Goal: Task Accomplishment & Management: Complete application form

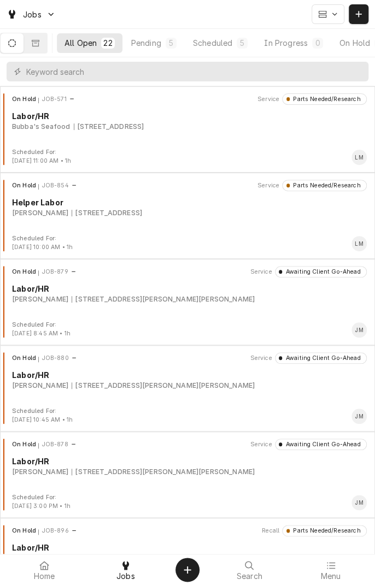
click at [223, 50] on button "Scheduled 5" at bounding box center [220, 43] width 70 height 20
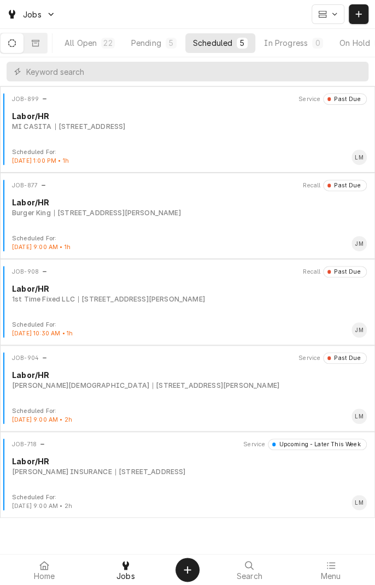
click at [168, 394] on div "JOB-904 Service Past Due Labor/HR John Wesley United Methodist Church 8300 N E …" at bounding box center [187, 379] width 366 height 55
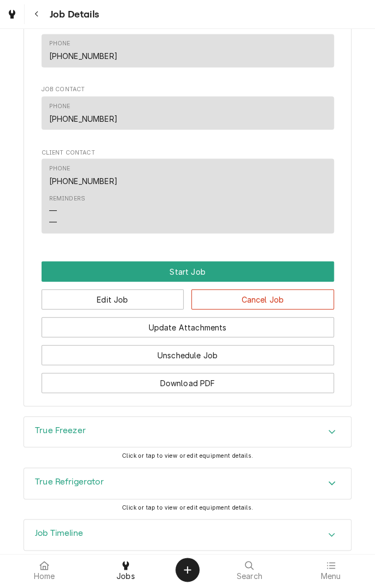
scroll to position [578, 0]
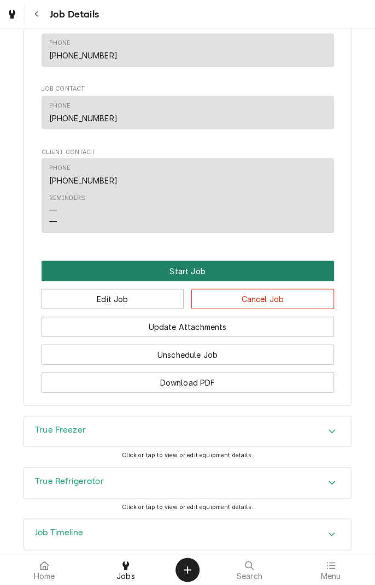
click at [194, 281] on button "Start Job" at bounding box center [187, 270] width 292 height 20
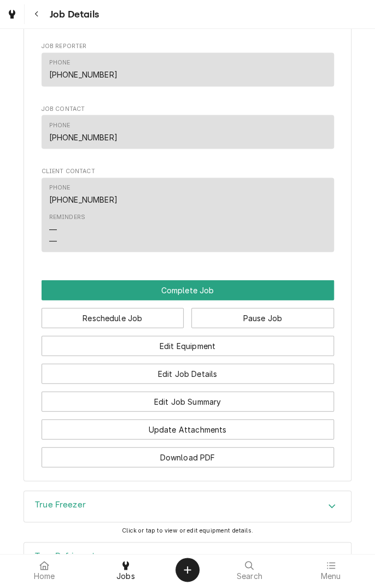
scroll to position [596, 0]
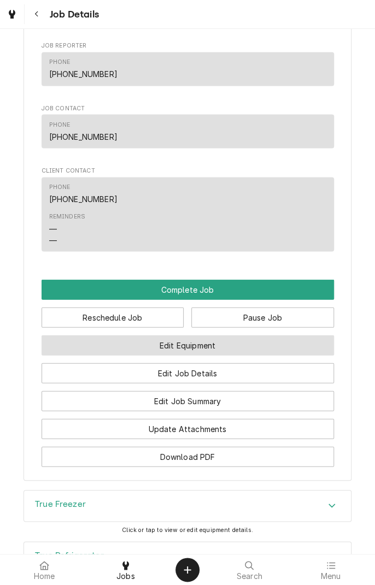
click at [254, 355] on button "Edit Equipment" at bounding box center [187, 345] width 292 height 20
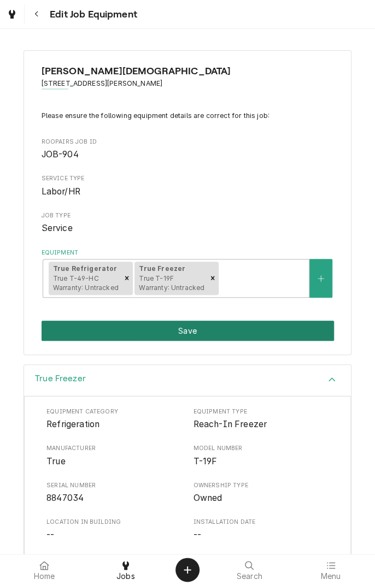
click at [212, 331] on button "Save" at bounding box center [187, 330] width 292 height 20
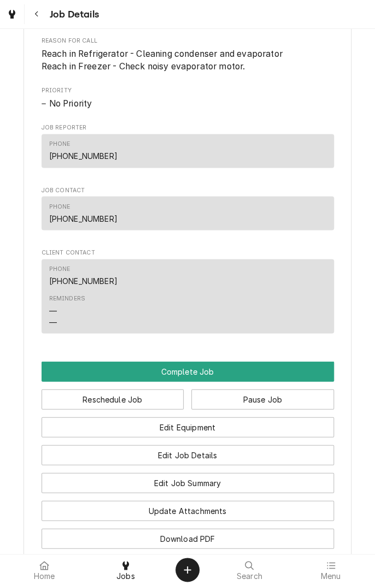
scroll to position [518, 0]
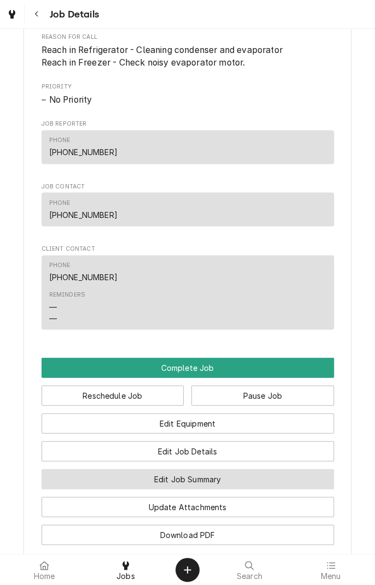
click at [239, 489] on button "Edit Job Summary" at bounding box center [187, 478] width 292 height 20
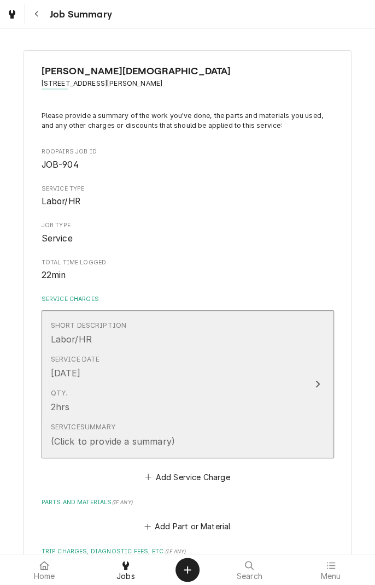
click at [267, 397] on div "Qty. 2hrs" at bounding box center [176, 401] width 251 height 34
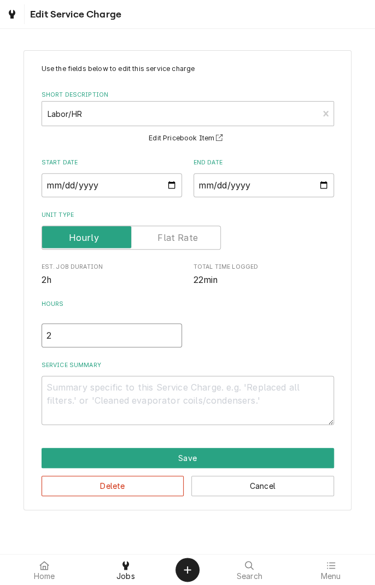
click at [63, 337] on input "2" at bounding box center [111, 335] width 140 height 24
type textarea "x"
type input "1"
type textarea "x"
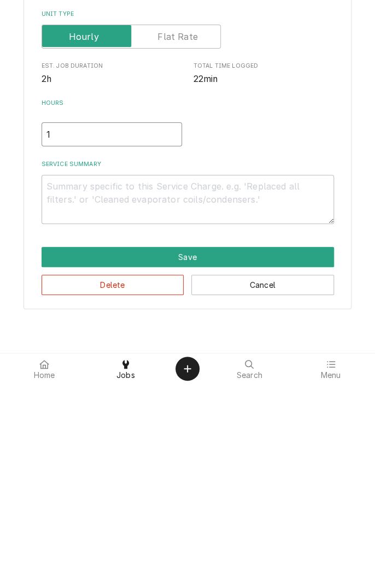
type input "1"
click at [195, 391] on textarea "Service Summary" at bounding box center [187, 400] width 292 height 49
type textarea "x"
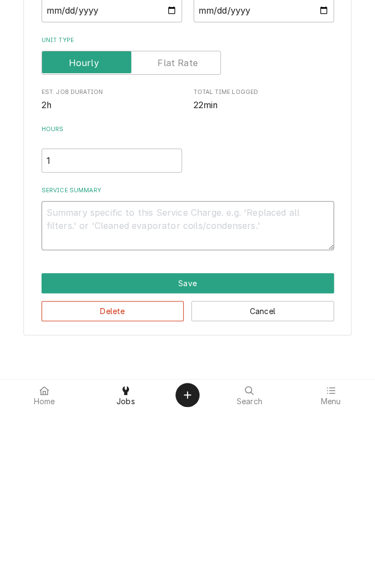
type textarea "S"
type textarea "x"
type textarea "Se"
type textarea "x"
type textarea "Ser"
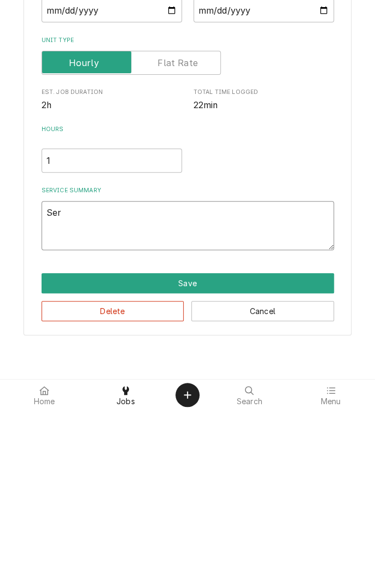
type textarea "x"
type textarea "Serv"
type textarea "x"
type textarea "Servi"
type textarea "x"
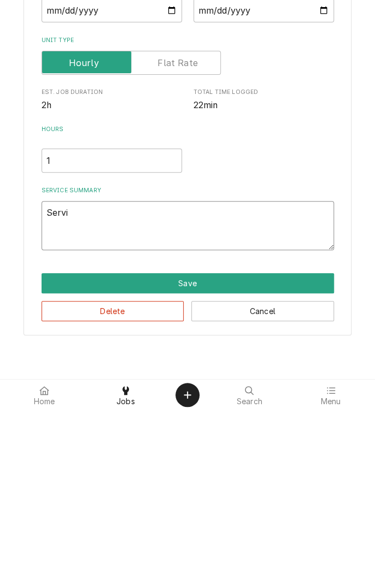
type textarea "Servic"
type textarea "x"
type textarea "Service"
type textarea "x"
type textarea "Serviced"
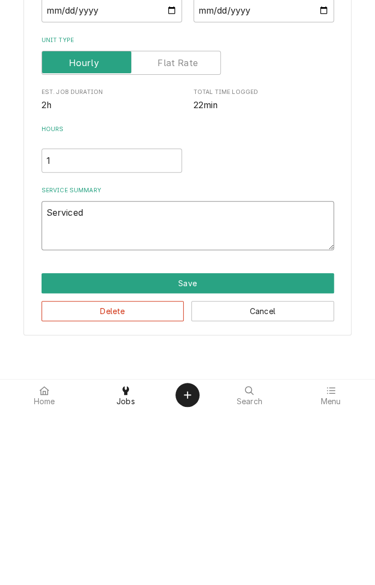
type textarea "x"
type textarea "Serviced"
type textarea "x"
type textarea "Serviced t"
type textarea "x"
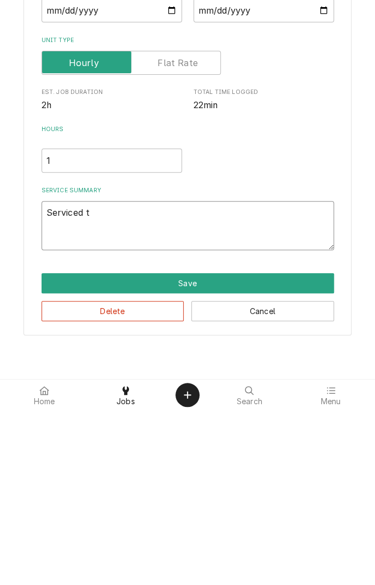
type textarea "Serviced tr"
type textarea "x"
type textarea "Serviced tru"
type textarea "x"
type textarea "Serviced true"
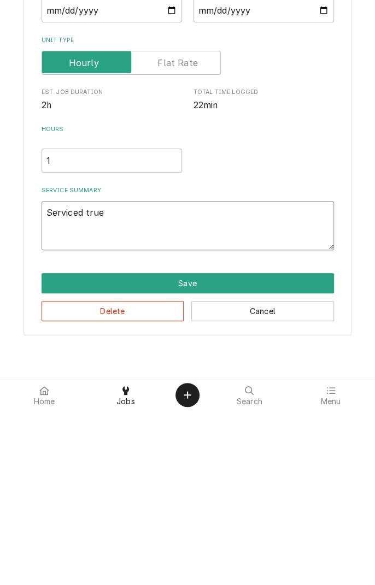
type textarea "x"
type textarea "Serviced true"
type textarea "x"
type textarea "Serviced true r"
type textarea "x"
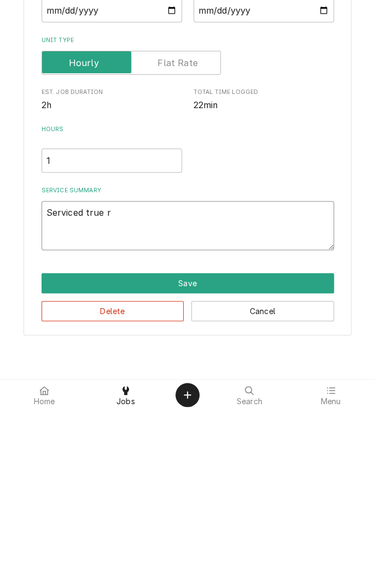
type textarea "Serviced true re"
type textarea "x"
type textarea "Serviced true rea"
type textarea "x"
type textarea "Serviced true reac"
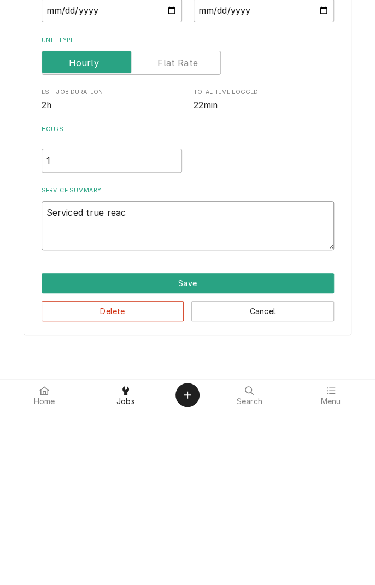
type textarea "x"
type textarea "Serviced true reach"
type textarea "x"
type textarea "Serviced true reachi"
type textarea "x"
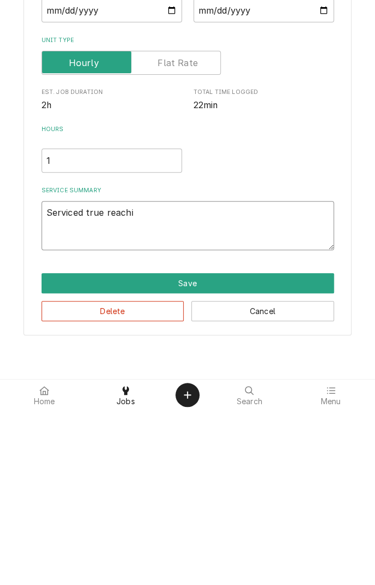
type textarea "Serviced true reachin"
type textarea "x"
type textarea "Serviced true reach-in"
type textarea "x"
type textarea "Serviced true reach-in c"
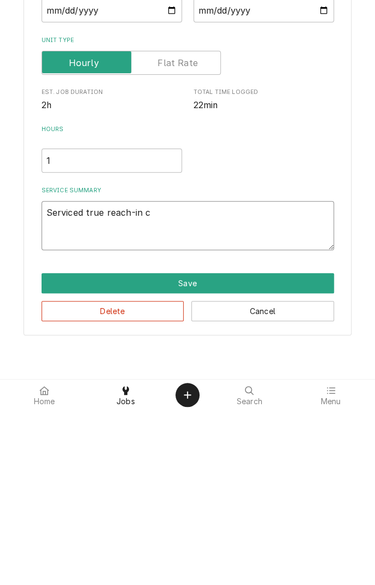
type textarea "x"
type textarea "Serviced true reach-in co"
type textarea "x"
type textarea "Serviced true reach-in coo"
type textarea "x"
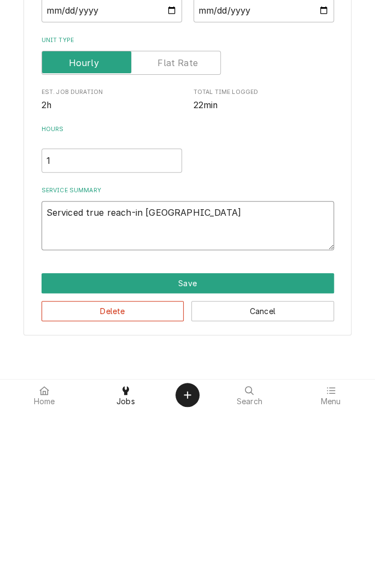
type textarea "Serviced true reach-in cool"
type textarea "x"
type textarea "Serviced true reach-in coole"
type textarea "x"
type textarea "Serviced true reach-in cooler"
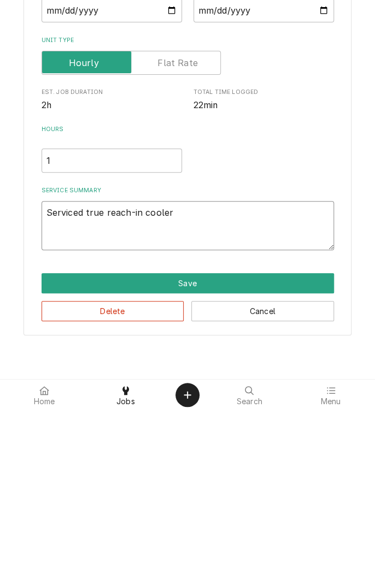
type textarea "x"
type textarea "Serviced true reach-in cooler"
type textarea "x"
type textarea "Serviced true reach-in cooler a"
type textarea "x"
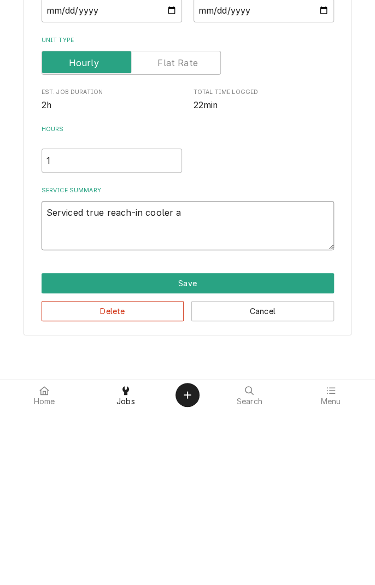
type textarea "Serviced true reach-in cooler an"
type textarea "x"
type textarea "Serviced true reach-in cooler and"
type textarea "x"
type textarea "Serviced true reach-in cooler and"
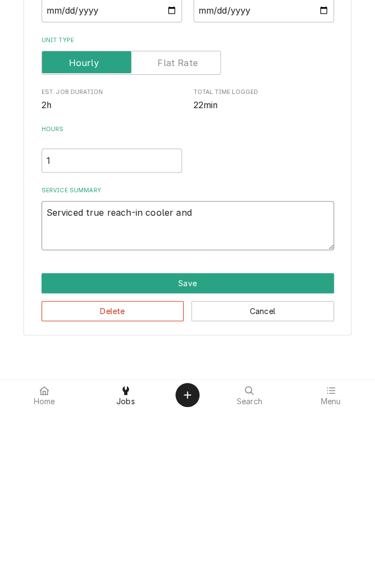
type textarea "x"
type textarea "Serviced true reach-in cooler and f"
type textarea "x"
type textarea "Serviced true reach-in cooler and fr"
type textarea "x"
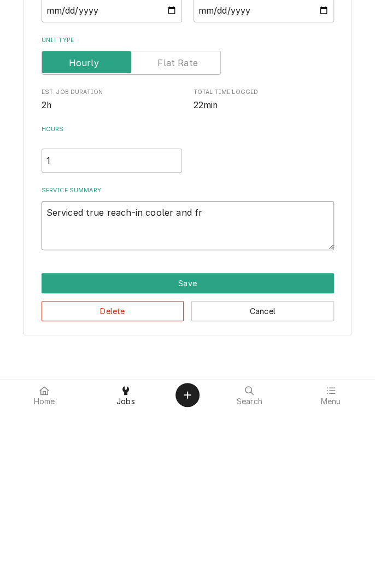
type textarea "Serviced true reach-in cooler and fre"
type textarea "x"
type textarea "Serviced true reach-in cooler and freezer"
type textarea "x"
type textarea "Serviced true reach-in cooler and freezer."
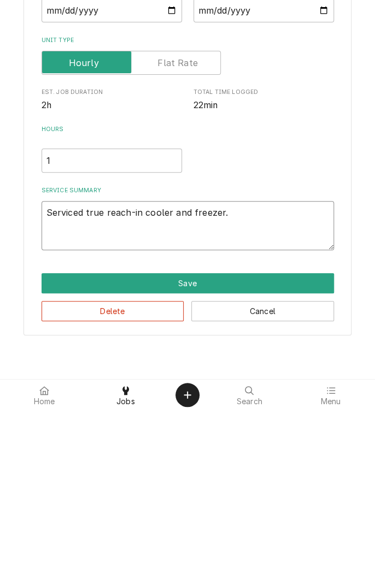
type textarea "x"
type textarea "Serviced true reach-in cooler and freezer."
type textarea "x"
type textarea "Serviced true reach-in cooler and freezer. I"
type textarea "x"
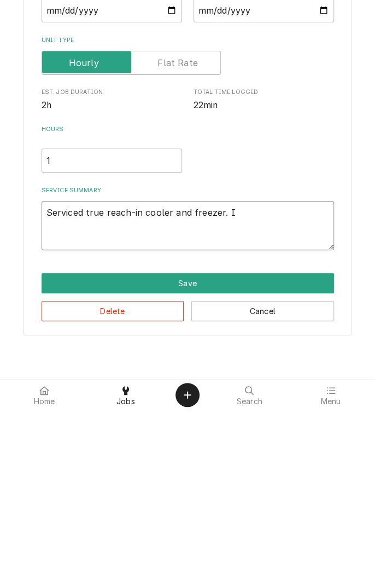
type textarea "Serviced true reach-in cooler and freezer. In"
type textarea "x"
type textarea "Serviced true reach-in cooler and freezer. Ins"
type textarea "x"
type textarea "Serviced true reach-in cooler and freezer. Insp"
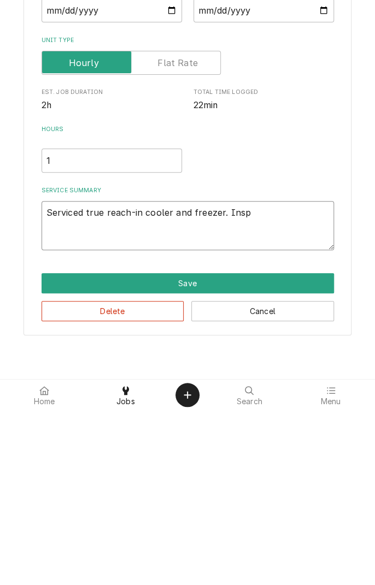
type textarea "x"
type textarea "Serviced true reach-in cooler and freezer. Inspected"
type textarea "x"
type textarea "Serviced true reach-in cooler and freezer. Inspected e"
type textarea "x"
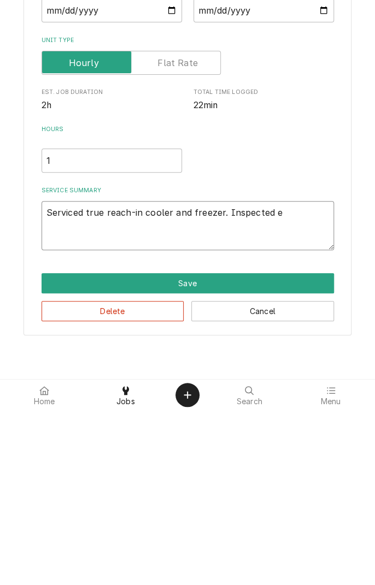
type textarea "Serviced true reach-in cooler and freezer. Inspected ev"
type textarea "x"
type textarea "Serviced true reach-in cooler and freezer. Inspected eva"
type textarea "x"
type textarea "Serviced true reach-in cooler and freezer. Inspected evaporator"
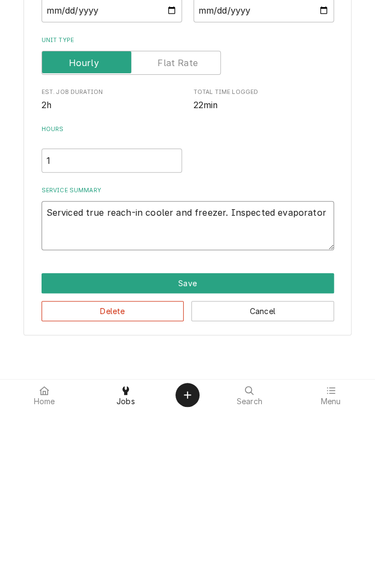
type textarea "x"
type textarea "Serviced true reach-in cooler and freezer. Inspected evaporator s"
type textarea "x"
type textarea "Serviced true reach-in cooler and freezer. Inspected evaporator sp"
type textarea "x"
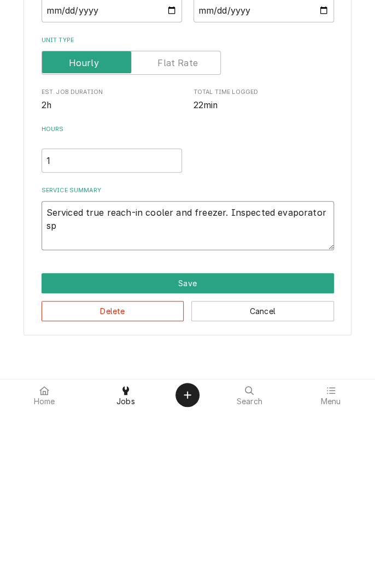
type textarea "Serviced true reach-in cooler and freezer. Inspected evaporator s"
type textarea "x"
type textarea "Serviced true reach-in cooler and freezer. Inspected evaporator"
type textarea "x"
type textarea "Serviced true reach-in cooler and freezer. Inspected evaporator"
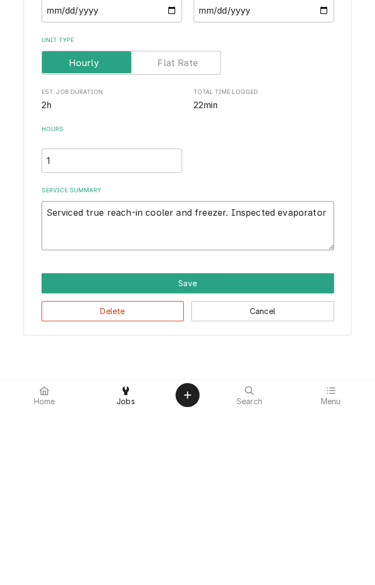
type textarea "x"
type textarea "Serviced true reach-in cooler and freezer. Inspected evaporators"
type textarea "x"
type textarea "Serviced true reach-in cooler and freezer. Inspected evaporators"
type textarea "x"
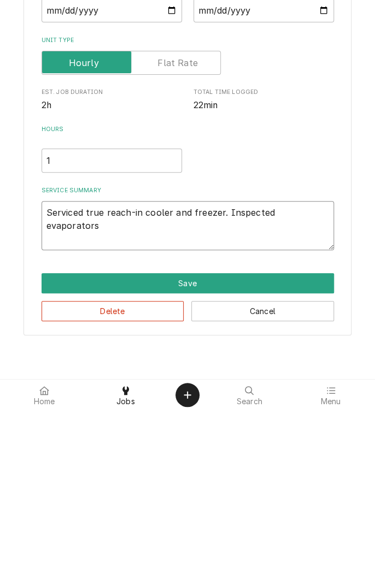
type textarea "Serviced true reach-in cooler and freezer. Inspected evaporators ."
type textarea "x"
type textarea "Serviced true reach-in cooler and freezer. Inspected evaporators ."
type textarea "x"
type textarea "Serviced true reach-in cooler and freezer. Inspected evaporators . V"
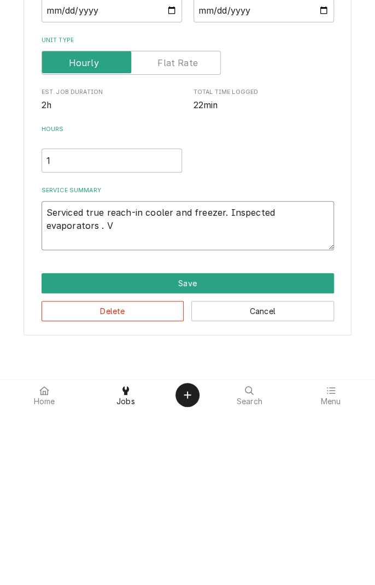
type textarea "x"
type textarea "Serviced true reach-in cooler and freezer. Inspected evaporators . Ve"
type textarea "x"
type textarea "Serviced true reach-in cooler and freezer. Inspected evaporators . Ver"
type textarea "x"
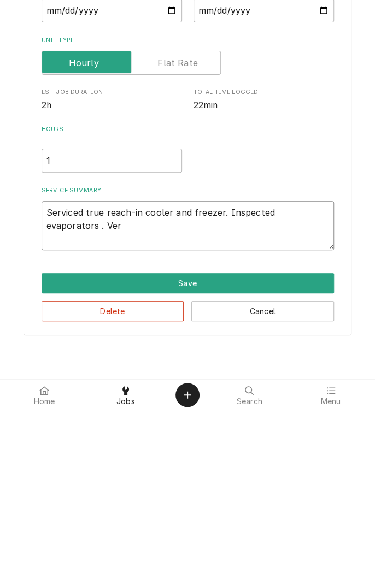
type textarea "Serviced true reach-in cooler and freezer. Inspected evaporators . Verified"
type textarea "x"
type textarea "Serviced true reach-in cooler and freezer. Inspected evaporators . Verified c"
type textarea "x"
type textarea "Serviced true reach-in cooler and freezer. Inspected evaporators . Verified cl"
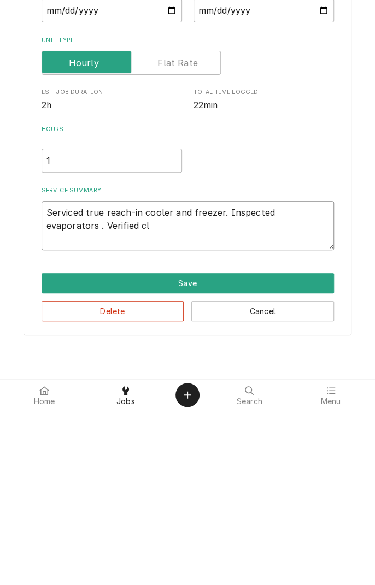
type textarea "x"
type textarea "Serviced true reach-in cooler and freezer. Inspected evaporators . Verified cle"
type textarea "x"
type textarea "Serviced true reach-in cooler and freezer. Inspected evaporators . Verified clea"
type textarea "x"
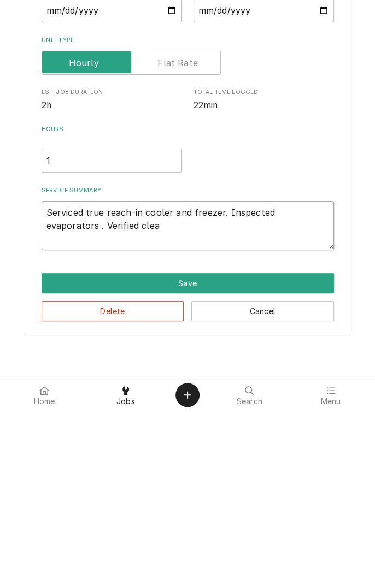
type textarea "Serviced true reach-in cooler and freezer. Inspected evaporators . Verified cle…"
type textarea "x"
type textarea "Serviced true reach-in cooler and freezer. Inspected evaporators . Verified cle…"
type textarea "x"
type textarea "Serviced true reach-in cooler and freezer. Inspected evaporators . Verified cle…"
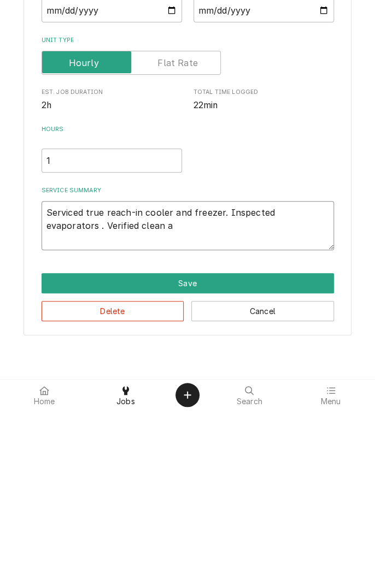
type textarea "x"
type textarea "Serviced true reach-in cooler and freezer. Inspected evaporators . Verified cle…"
type textarea "x"
type textarea "Serviced true reach-in cooler and freezer. Inspected evaporators . Verified cle…"
type textarea "x"
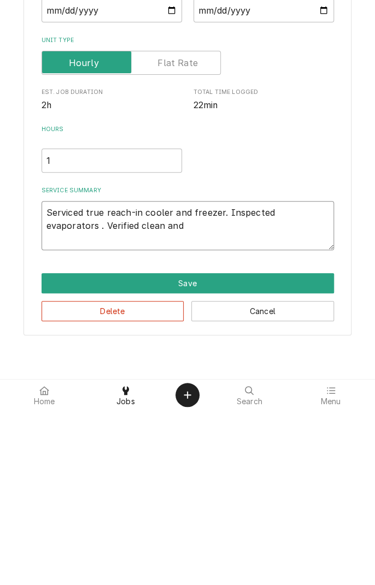
type textarea "Serviced true reach-in cooler and freezer. Inspected evaporators . Verified cle…"
type textarea "x"
type textarea "Serviced true reach-in cooler and freezer. Inspected evaporators . Verified cle…"
type textarea "x"
type textarea "Serviced true reach-in cooler and freezer. Inspected evaporators . Verified cle…"
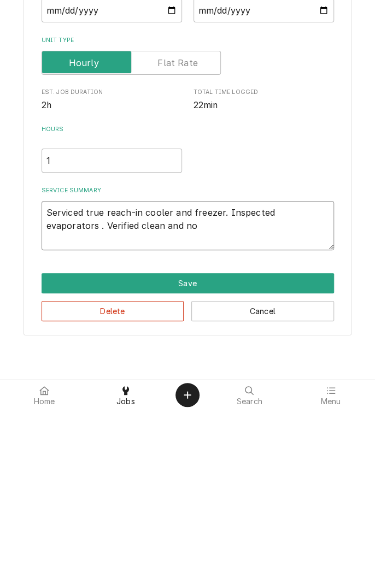
type textarea "x"
type textarea "Serviced true reach-in cooler and freezer. Inspected evaporators . Verified cle…"
type textarea "x"
type textarea "Serviced true reach-in cooler and freezer. Inspected evaporators . Verified cle…"
type textarea "x"
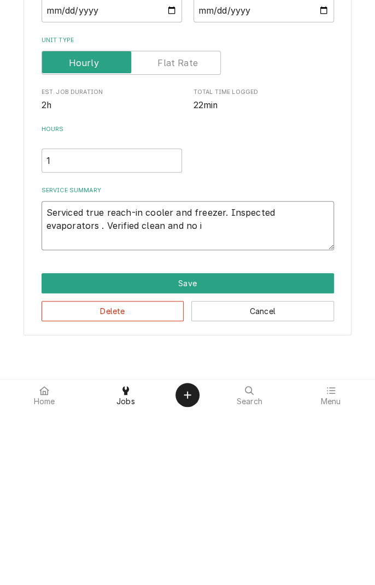
type textarea "Serviced true reach-in cooler and freezer. Inspected evaporators . Verified cle…"
type textarea "x"
type textarea "Serviced true reach-in cooler and freezer. Inspected evaporators . Verified cle…"
type textarea "x"
type textarea "Serviced true reach-in cooler and freezer. Inspected evaporators . Verified cle…"
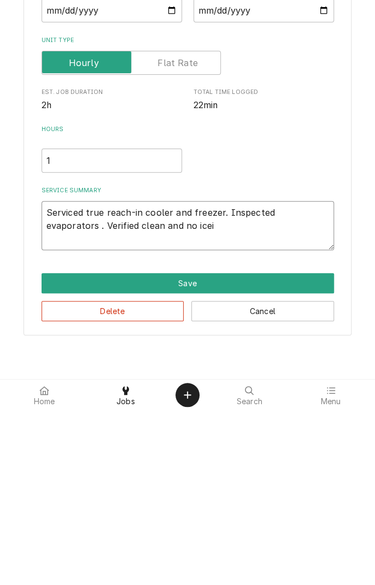
type textarea "x"
type textarea "Serviced true reach-in cooler and freezer. Inspected evaporators . Verified cle…"
type textarea "x"
type textarea "Serviced true reach-in cooler and freezer. Inspected evaporators . Verified cle…"
type textarea "x"
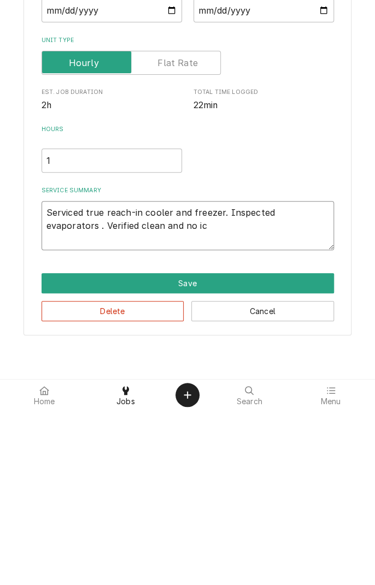
type textarea "Serviced true reach-in cooler and freezer. Inspected evaporators . Verified cle…"
type textarea "x"
type textarea "Serviced true reach-in cooler and freezer. Inspected evaporators . Verified cle…"
type textarea "x"
type textarea "Serviced true reach-in cooler and freezer. Inspected evaporators . Verified cle…"
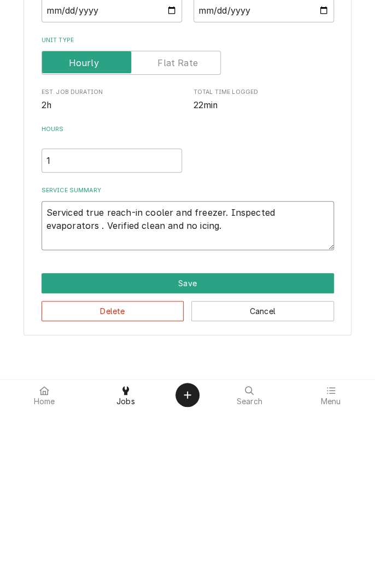
type textarea "x"
type textarea "Serviced true reach-in cooler and freezer. Inspected evaporators . Verified cle…"
type textarea "x"
type textarea "Serviced true reach-in cooler and freezer. Inspected evaporators . Verified cle…"
type textarea "x"
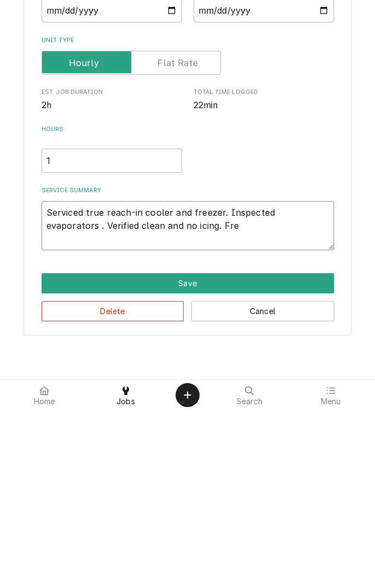
type textarea "Serviced true reach-in cooler and freezer. Inspected evaporators . Verified cle…"
type textarea "x"
type textarea "Serviced true reach-in cooler and freezer. Inspected evaporators . Verified cle…"
type textarea "x"
type textarea "Serviced true reach-in cooler and freezer. Inspected evaporators . Verified cle…"
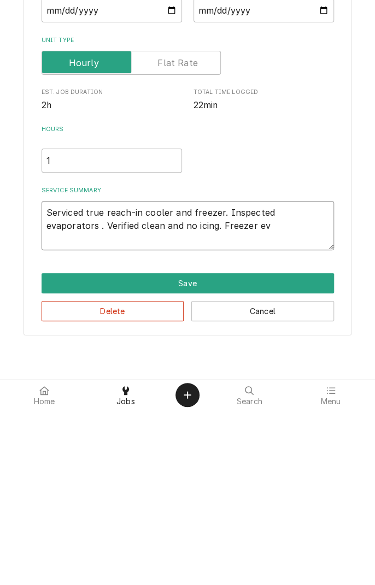
type textarea "x"
type textarea "Serviced true reach-in cooler and freezer. Inspected evaporators . Verified cle…"
type textarea "x"
type textarea "Serviced true reach-in cooler and freezer. Inspected evaporators . Verified cle…"
type textarea "x"
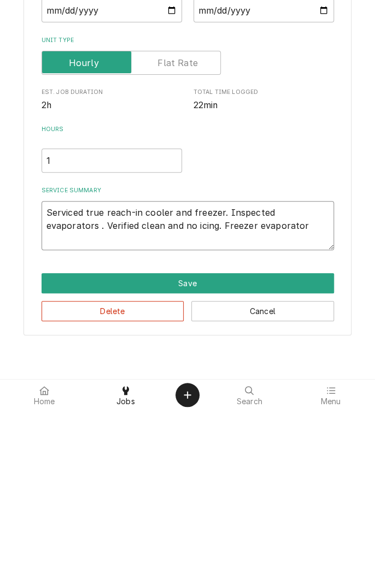
type textarea "Serviced true reach-in cooler and freezer. Inspected evaporators . Verified cle…"
type textarea "x"
type textarea "Serviced true reach-in cooler and freezer. Inspected evaporators . Verified cle…"
type textarea "x"
type textarea "Serviced true reach-in cooler and freezer. Inspected evaporators . Verified cle…"
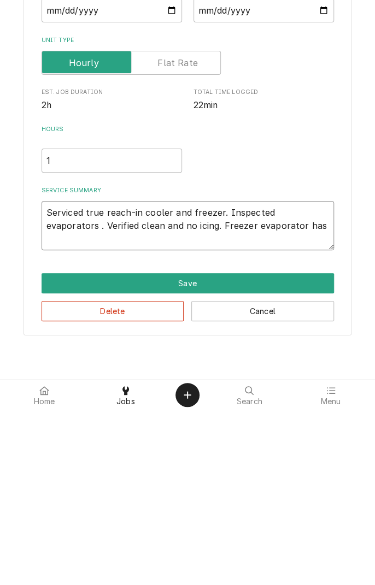
type textarea "x"
type textarea "Serviced true reach-in cooler and freezer. Inspected evaporators . Verified cle…"
type textarea "x"
type textarea "Serviced true reach-in cooler and freezer. Inspected evaporators . Verified cle…"
type textarea "x"
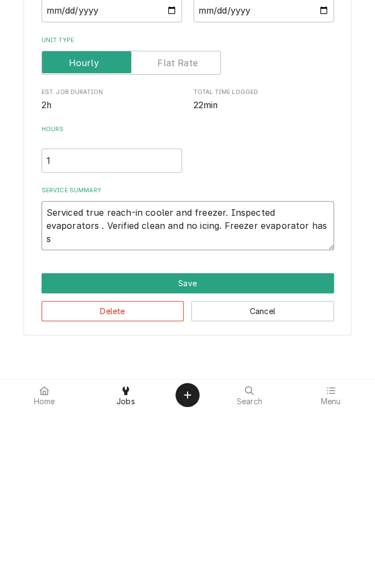
type textarea "Serviced true reach-in cooler and freezer. Inspected evaporators . Verified cle…"
type textarea "x"
type textarea "Serviced true reach-in cooler and freezer. Inspected evaporators . Verified cle…"
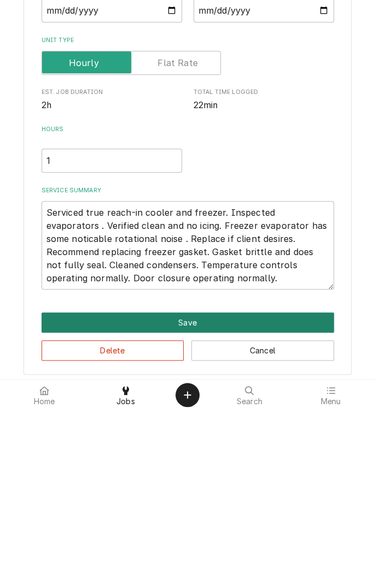
click at [201, 498] on button "Save" at bounding box center [187, 497] width 292 height 20
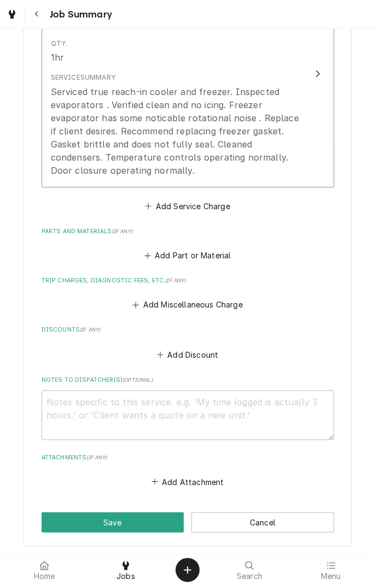
scroll to position [354, 0]
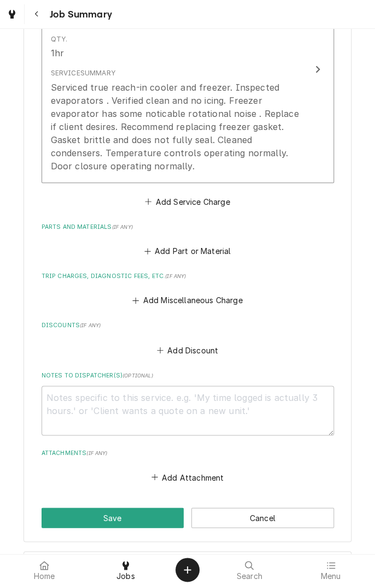
click at [191, 298] on button "Add Miscellaneous Charge" at bounding box center [187, 300] width 114 height 15
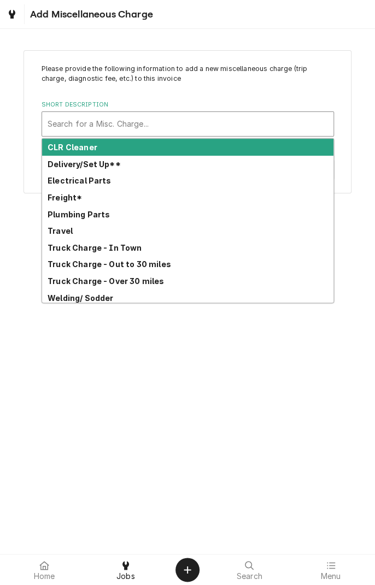
click at [128, 249] on strong "Truck Charge - In Town" at bounding box center [94, 247] width 94 height 9
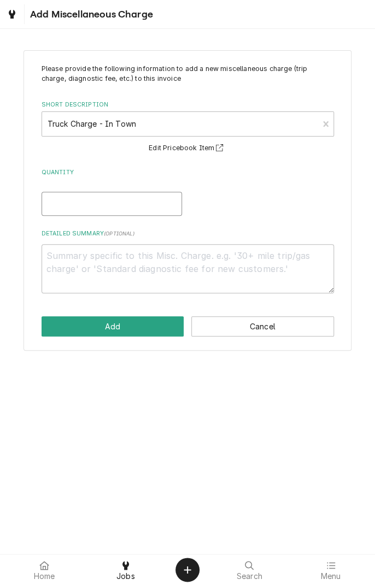
click at [148, 207] on input "Quantity" at bounding box center [111, 204] width 140 height 24
click at [201, 260] on textarea "Detailed Summary ( optional )" at bounding box center [187, 268] width 292 height 49
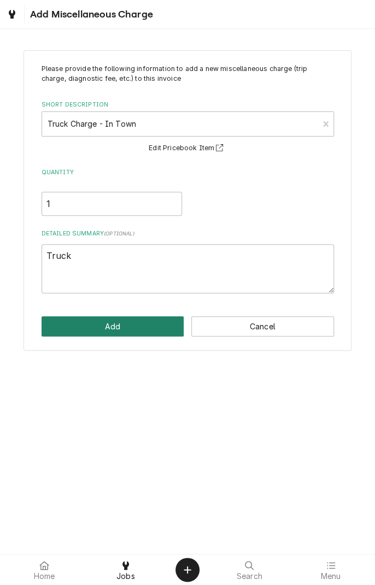
click at [108, 328] on button "Add" at bounding box center [112, 326] width 142 height 20
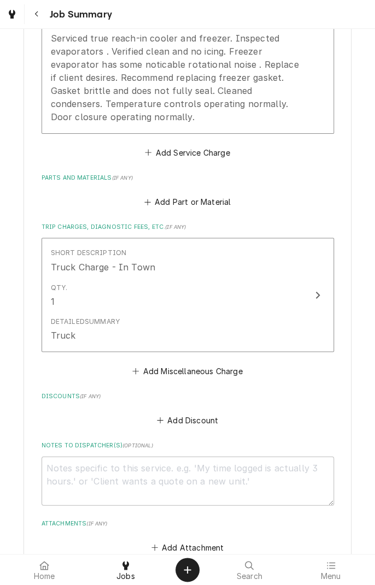
scroll to position [623, 0]
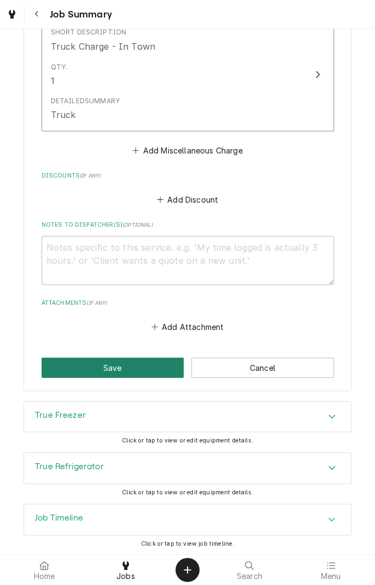
click at [123, 370] on button "Save" at bounding box center [112, 367] width 142 height 20
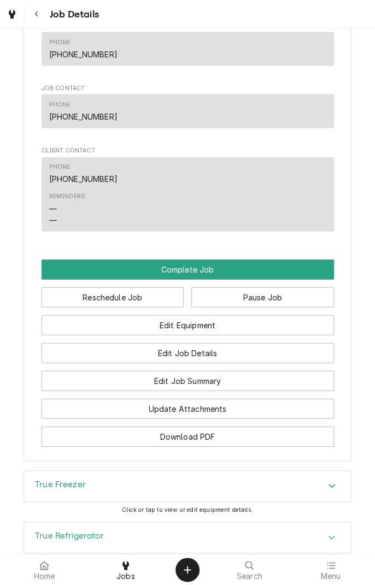
scroll to position [932, 0]
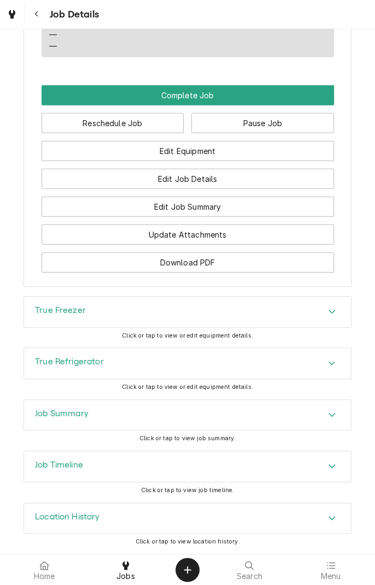
click at [195, 102] on button "Complete Job" at bounding box center [187, 95] width 292 height 20
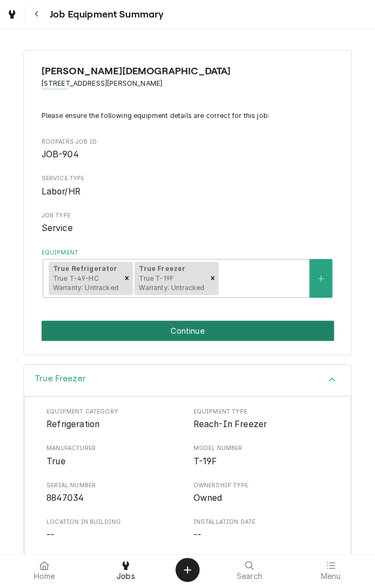
click at [215, 338] on button "Continue" at bounding box center [187, 330] width 292 height 20
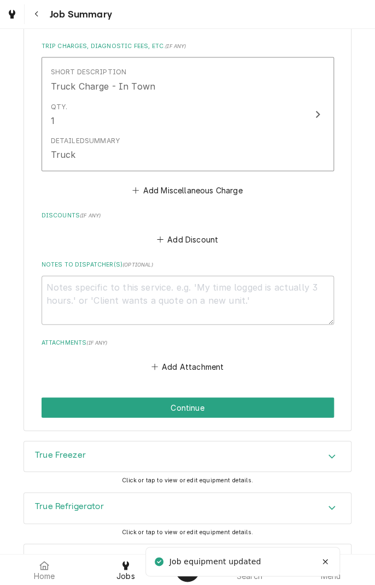
scroll to position [588, 0]
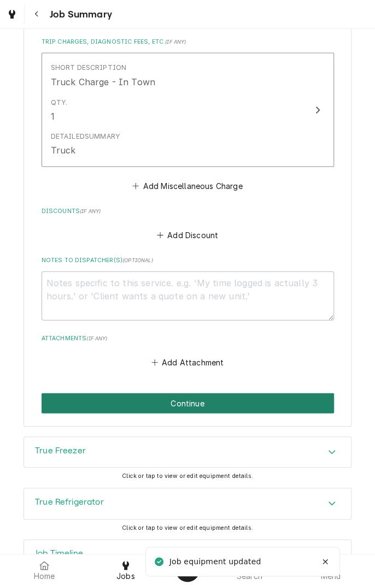
click at [243, 403] on button "Continue" at bounding box center [187, 403] width 292 height 20
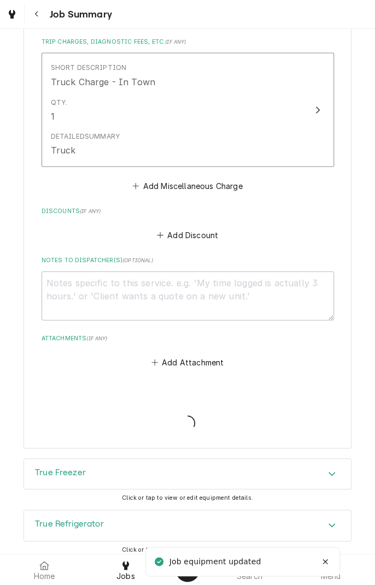
type textarea "x"
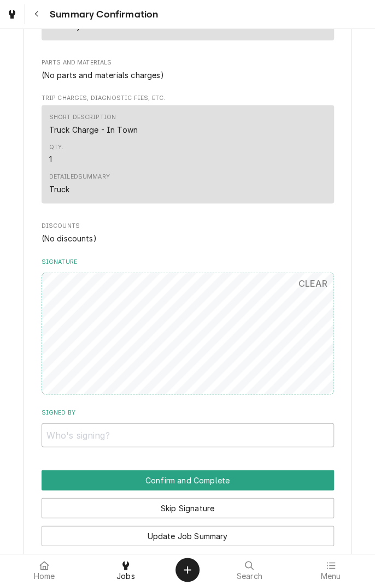
scroll to position [453, 0]
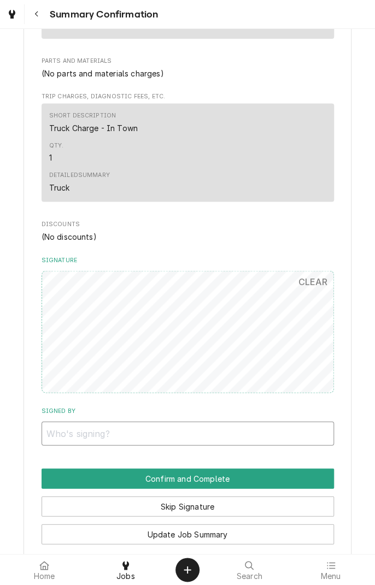
click at [250, 424] on input "Signed By" at bounding box center [187, 433] width 292 height 24
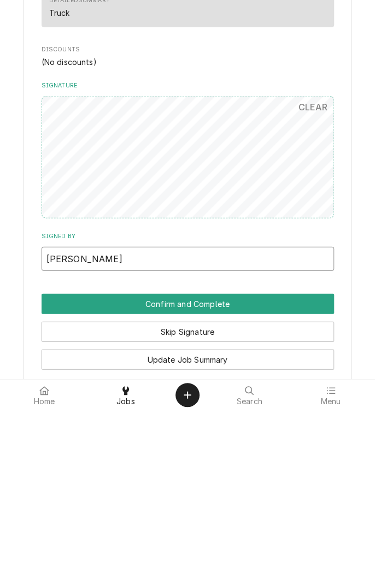
type input "[PERSON_NAME]"
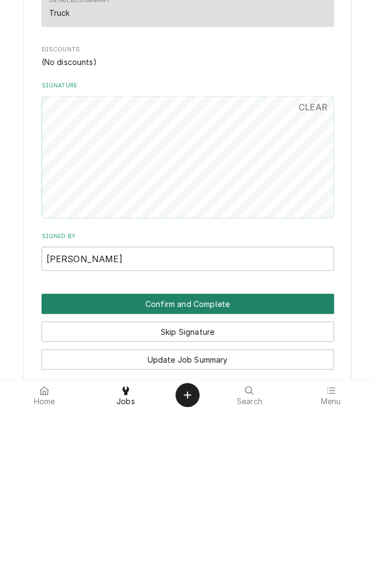
click at [249, 468] on button "Confirm and Complete" at bounding box center [187, 478] width 292 height 20
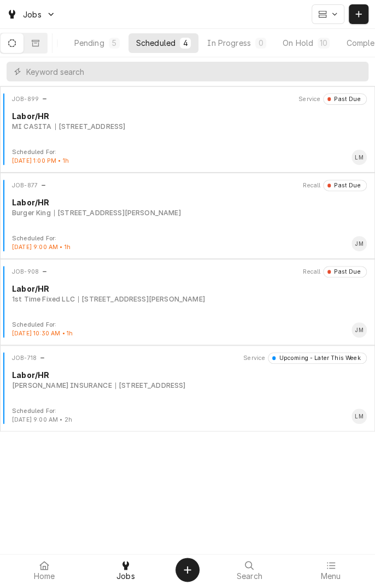
scroll to position [0, 104]
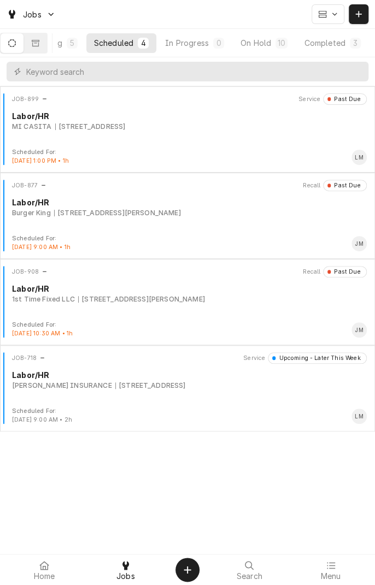
click at [270, 50] on button "On Hold 10" at bounding box center [264, 43] width 62 height 20
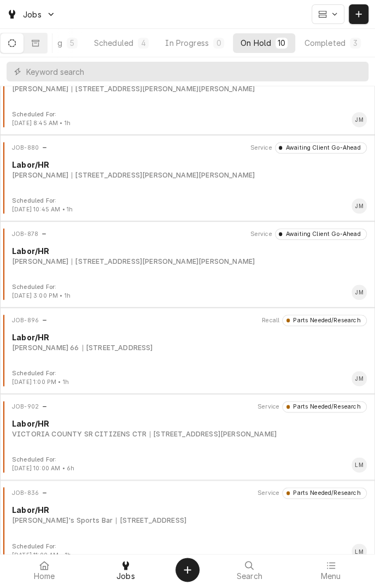
scroll to position [221, 0]
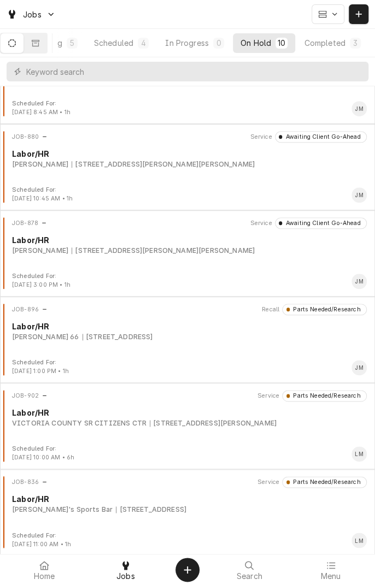
click at [190, 429] on div "JOB-902 Service Parts Needed/Research Labor/HR VICTORIA COUNTY SR CITIZENS CTR …" at bounding box center [187, 417] width 366 height 55
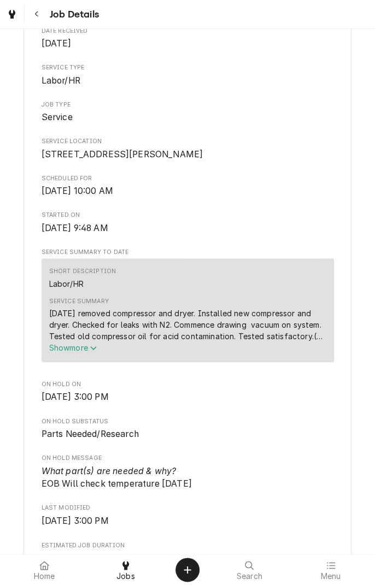
scroll to position [162, 0]
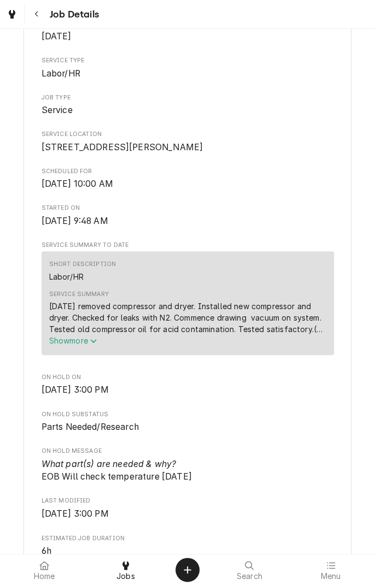
click at [95, 344] on icon "Service Summary" at bounding box center [93, 341] width 7 height 8
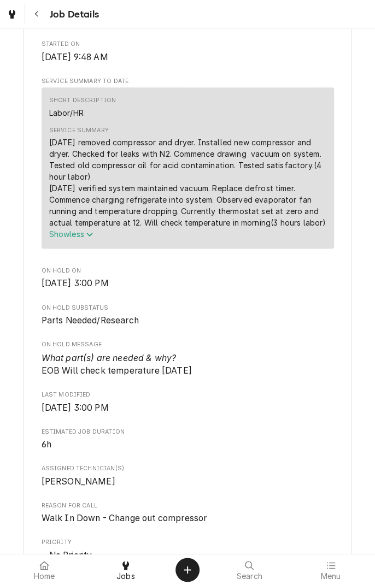
scroll to position [326, 0]
